Goal: Task Accomplishment & Management: Manage account settings

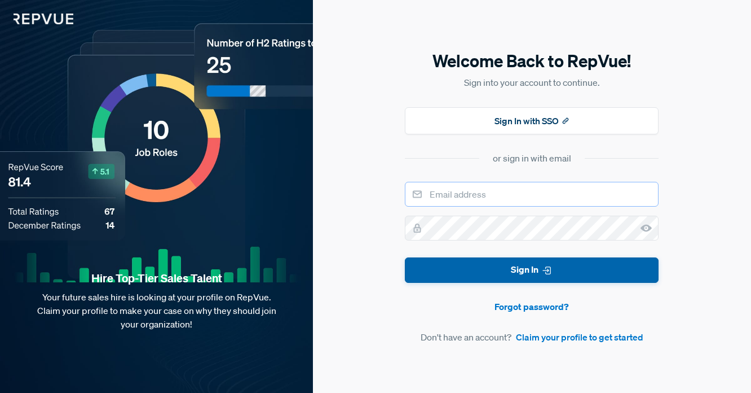
type input "[PERSON_NAME][EMAIL_ADDRESS]"
click at [437, 265] on button "Sign In" at bounding box center [532, 269] width 254 height 25
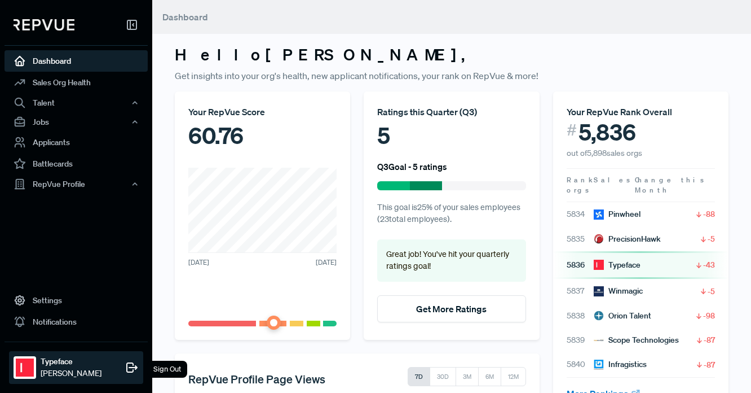
click at [22, 367] on img at bounding box center [25, 367] width 18 height 18
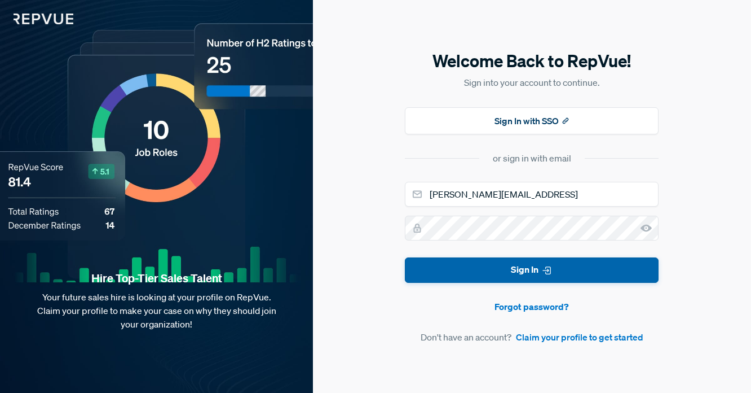
click at [453, 277] on button "Sign In" at bounding box center [532, 269] width 254 height 25
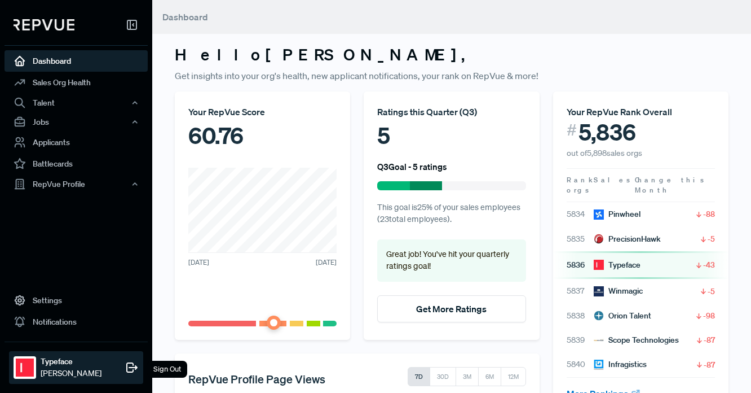
click at [34, 364] on div at bounding box center [25, 367] width 23 height 23
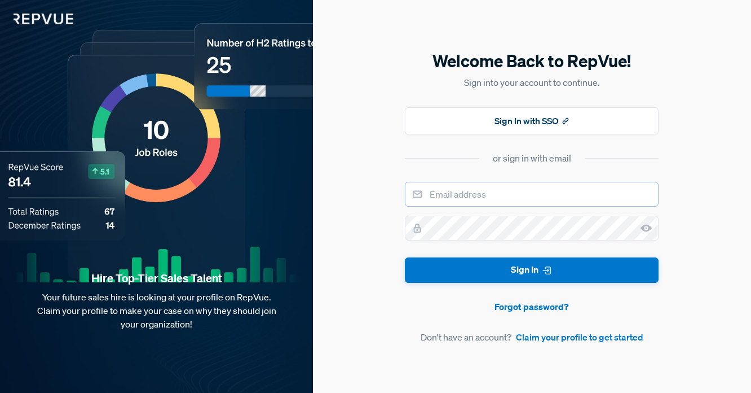
type input "[PERSON_NAME][EMAIL_ADDRESS]"
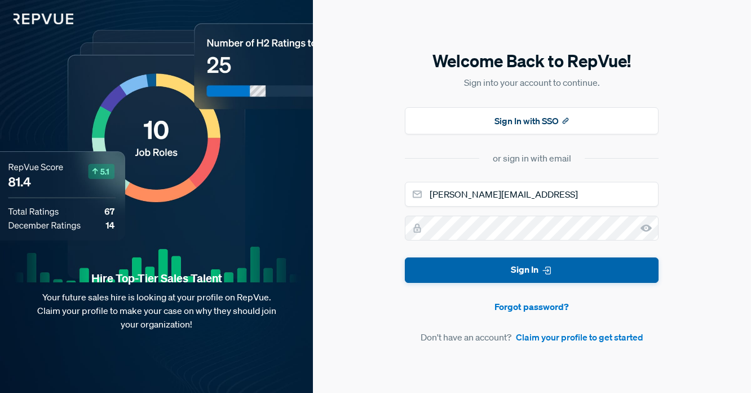
click at [457, 275] on button "Sign In" at bounding box center [532, 269] width 254 height 25
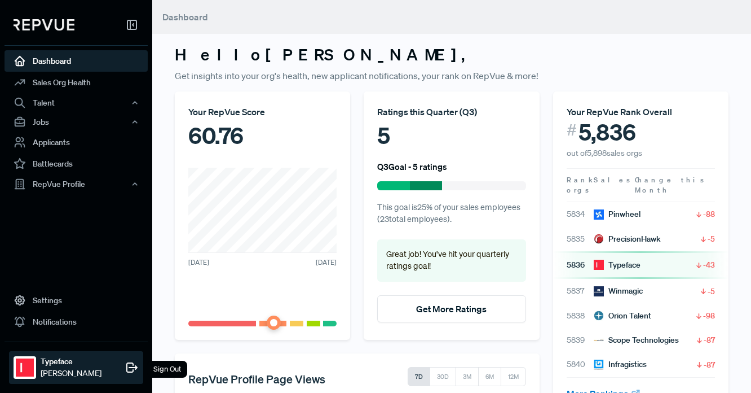
click at [99, 356] on div "Typeface [PERSON_NAME] Sign Out" at bounding box center [76, 367] width 134 height 33
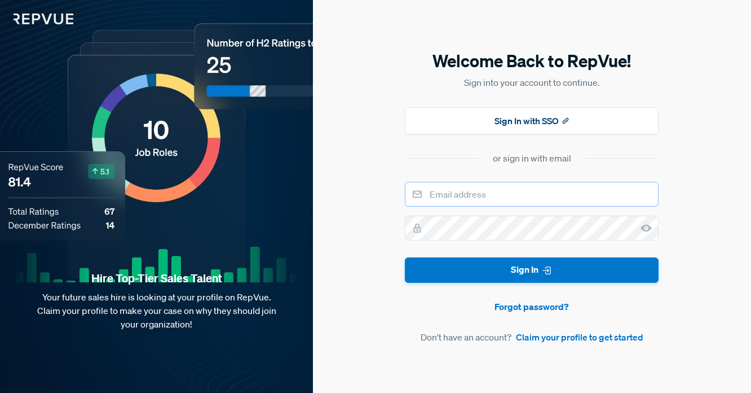
type input "[PERSON_NAME][EMAIL_ADDRESS]"
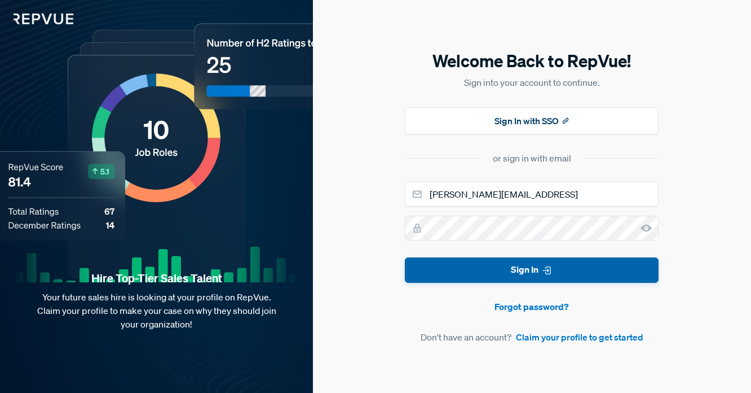
click at [461, 264] on button "Sign In" at bounding box center [532, 269] width 254 height 25
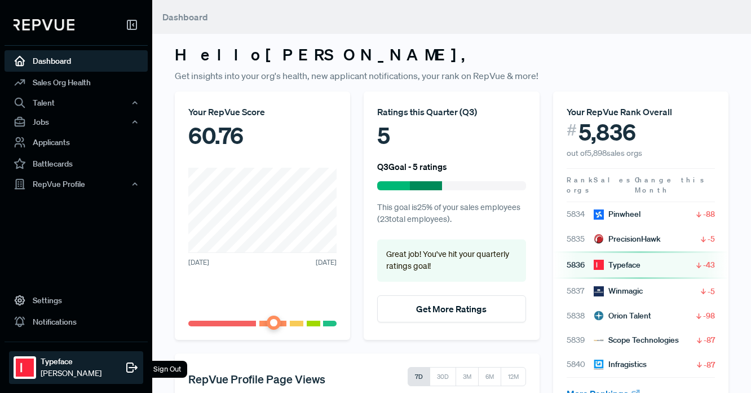
click at [34, 376] on div at bounding box center [25, 367] width 23 height 23
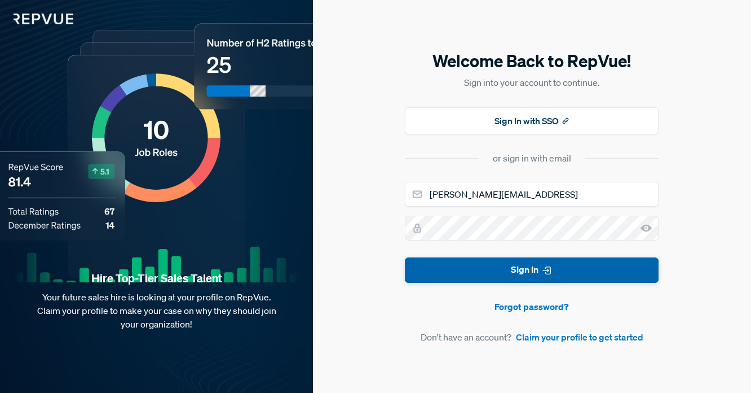
click at [498, 272] on button "Sign In" at bounding box center [532, 269] width 254 height 25
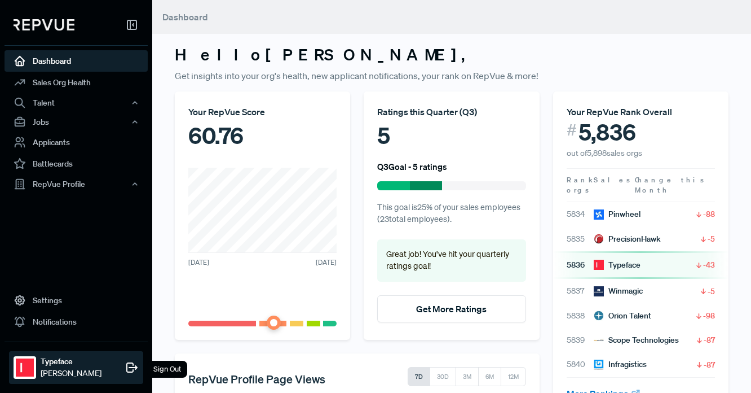
click at [34, 354] on div "Typeface [PERSON_NAME] Sign Out" at bounding box center [76, 367] width 134 height 33
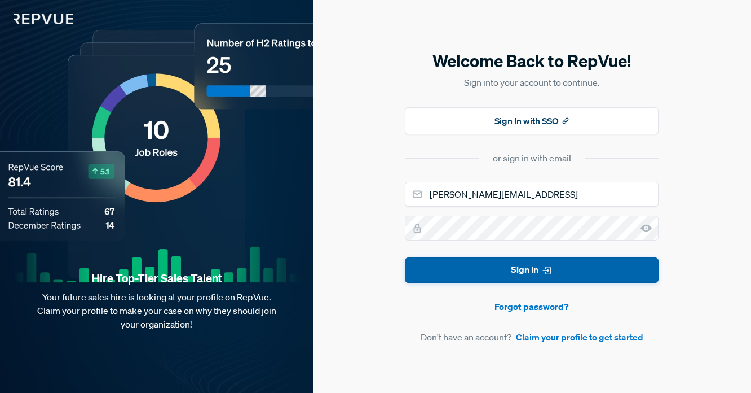
click at [446, 276] on button "Sign In" at bounding box center [532, 269] width 254 height 25
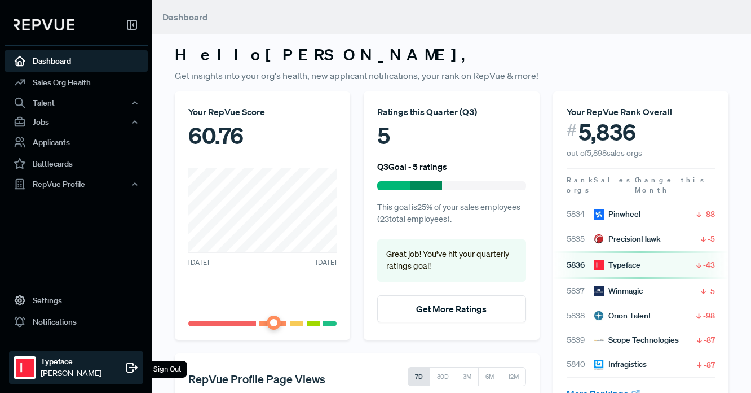
click at [45, 370] on span "[PERSON_NAME]" at bounding box center [71, 373] width 61 height 12
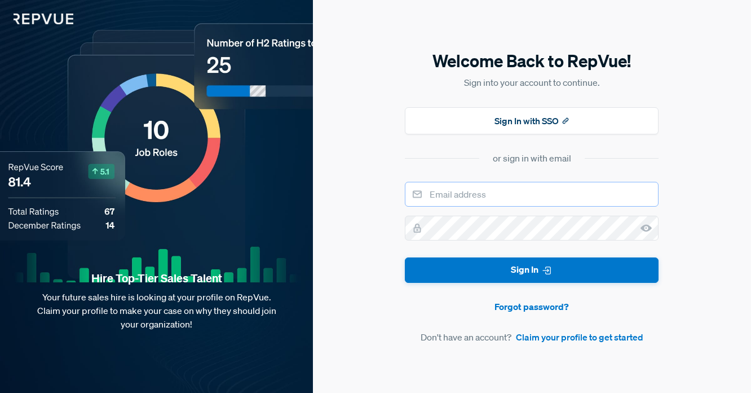
type input "[PERSON_NAME][EMAIL_ADDRESS]"
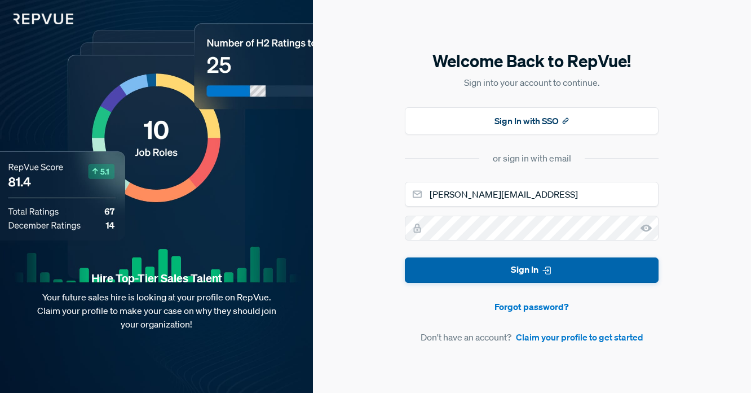
click at [462, 271] on button "Sign In" at bounding box center [532, 269] width 254 height 25
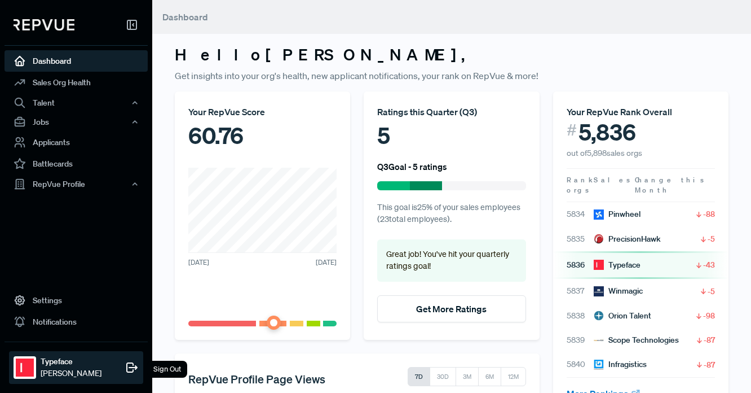
click at [47, 363] on strong "Typeface" at bounding box center [71, 361] width 61 height 12
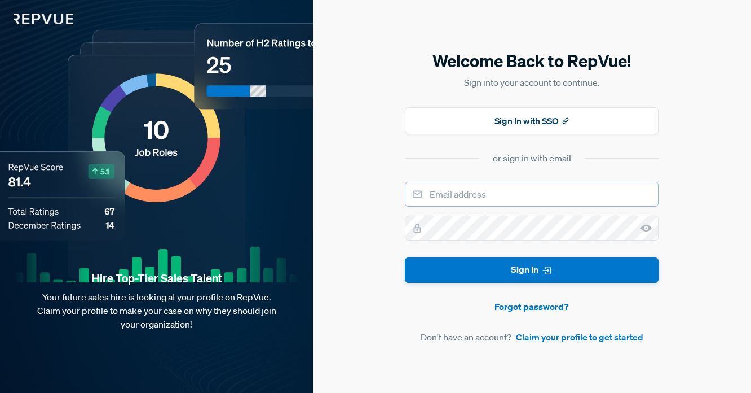
type input "[PERSON_NAME][EMAIL_ADDRESS]"
click at [47, 363] on div "Hire Top-Tier Sales Talent Your future sales hire is looking at your profile on…" at bounding box center [156, 332] width 313 height 122
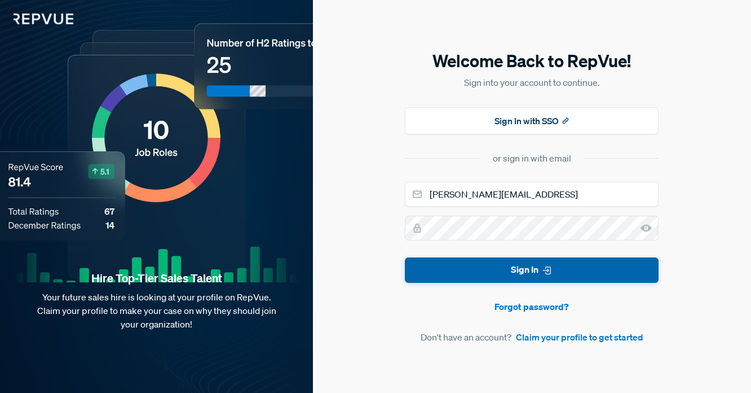
click at [412, 283] on button "Sign In" at bounding box center [532, 269] width 254 height 25
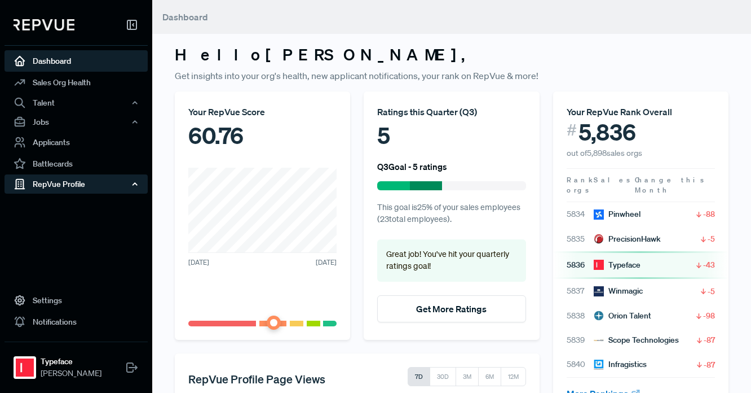
click at [63, 178] on div "RepVue Profile" at bounding box center [76, 183] width 143 height 19
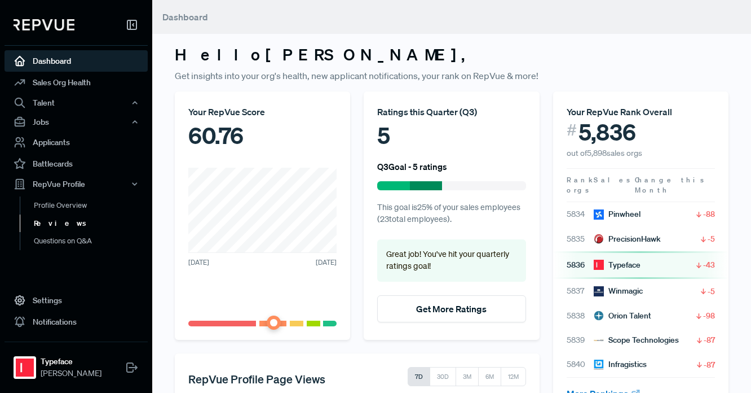
click at [60, 219] on link "Reviews" at bounding box center [91, 223] width 143 height 18
